Goal: Purchase product/service

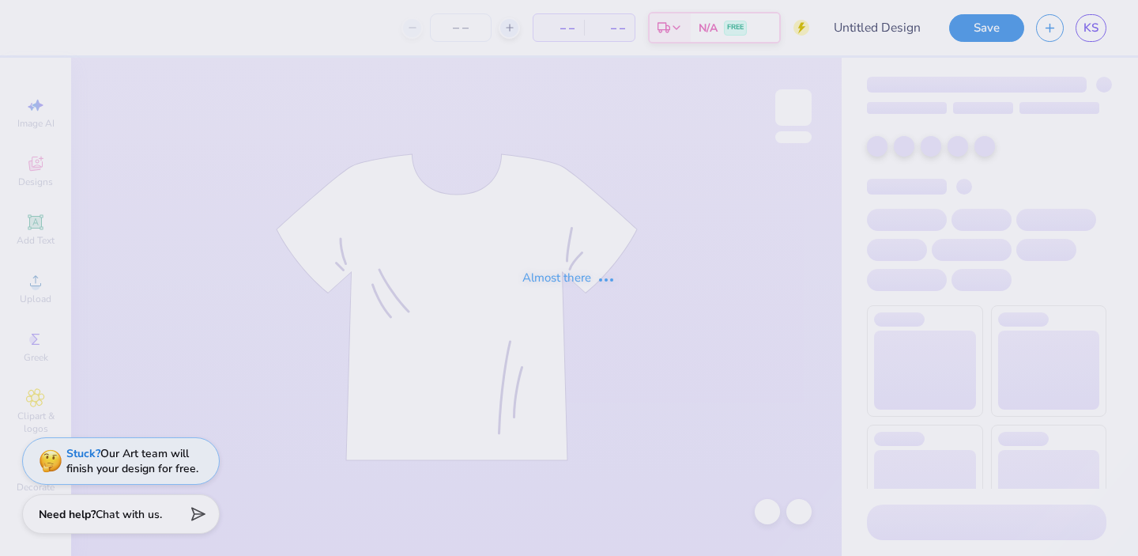
type input "[PERSON_NAME] : [GEOGRAPHIC_DATA][US_STATE]"
type input "24"
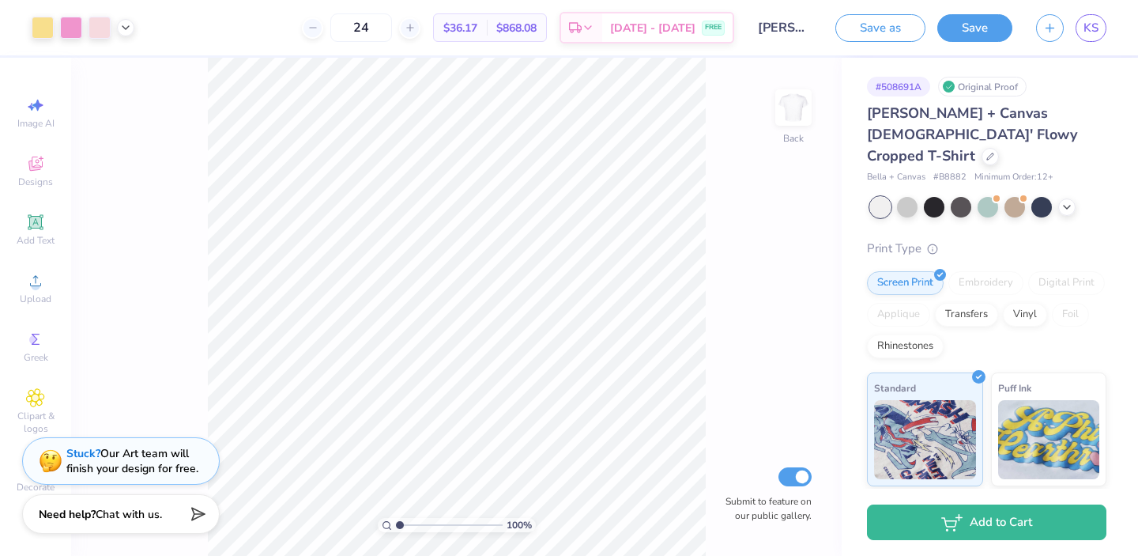
click at [1078, 39] on div "KS" at bounding box center [1091, 28] width 31 height 28
click at [1091, 25] on span "KS" at bounding box center [1091, 28] width 15 height 18
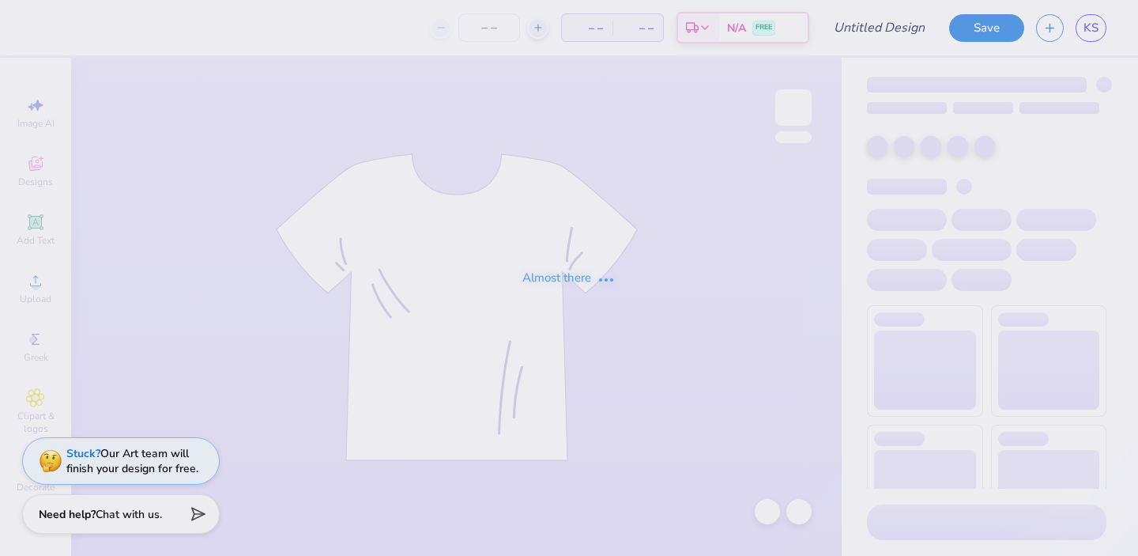
type input "[PERSON_NAME] : [GEOGRAPHIC_DATA][US_STATE]"
type input "24"
